Goal: Find specific page/section: Find specific page/section

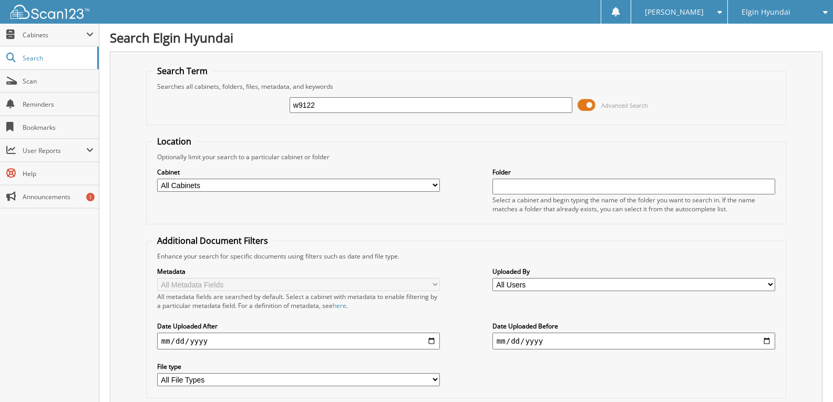
drag, startPoint x: 342, startPoint y: 98, endPoint x: 273, endPoint y: 116, distance: 70.7
click at [276, 116] on div "w9122 Advanced Search" at bounding box center [466, 105] width 629 height 28
click at [338, 106] on input "text" at bounding box center [431, 105] width 283 height 16
type input "h"
type input "H21746BB"
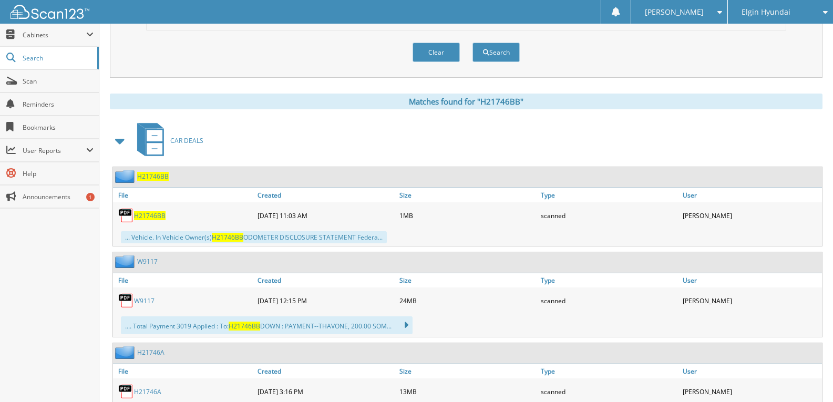
scroll to position [368, 0]
click at [155, 215] on span "H21746BB" at bounding box center [150, 215] width 32 height 9
click at [68, 32] on span "Cabinets" at bounding box center [55, 34] width 64 height 9
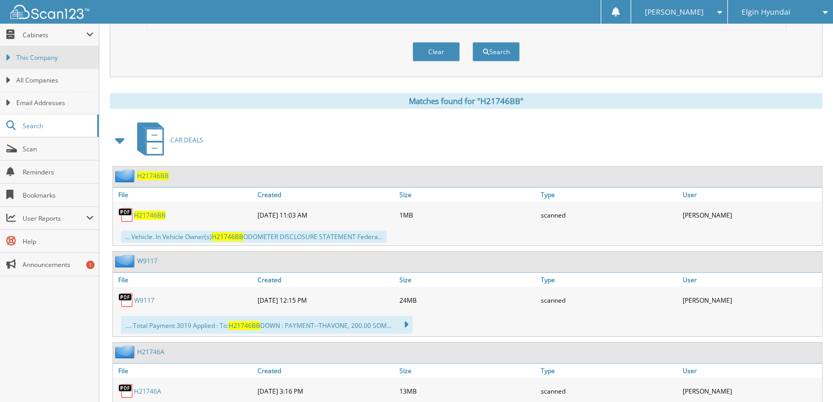
click at [55, 55] on span "This Company" at bounding box center [54, 57] width 77 height 9
